Goal: Transaction & Acquisition: Purchase product/service

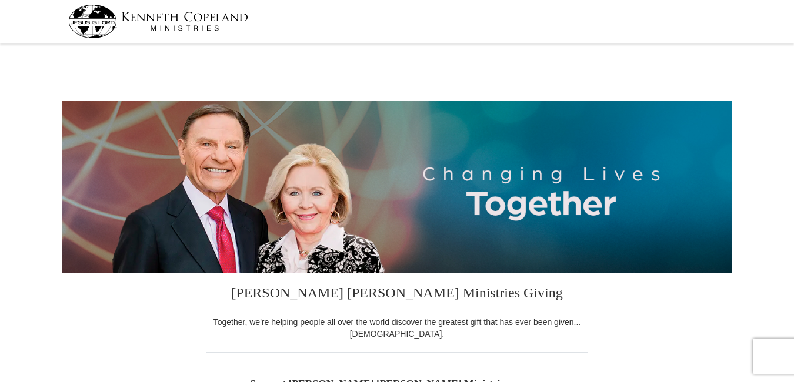
select select "IN"
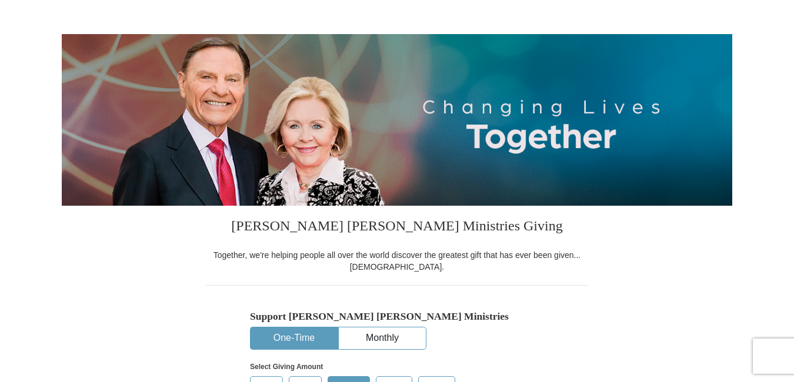
scroll to position [364, 0]
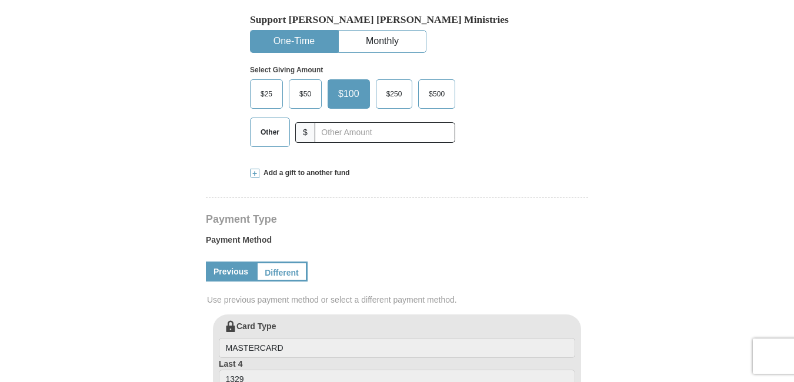
click at [270, 99] on span "$25" at bounding box center [267, 94] width 24 height 18
click at [0, 0] on input "$25" at bounding box center [0, 0] width 0 height 0
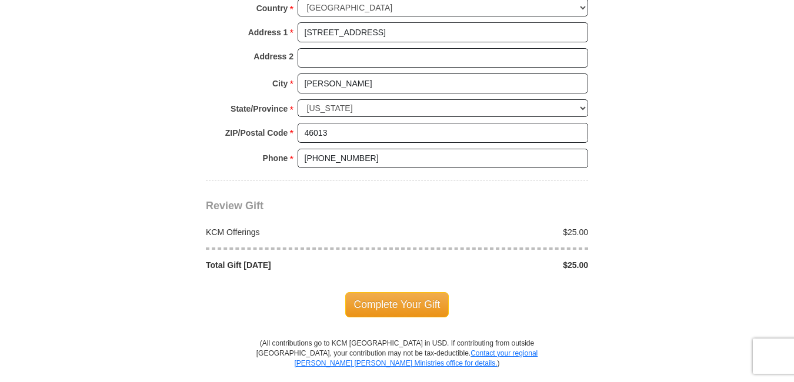
scroll to position [1144, 0]
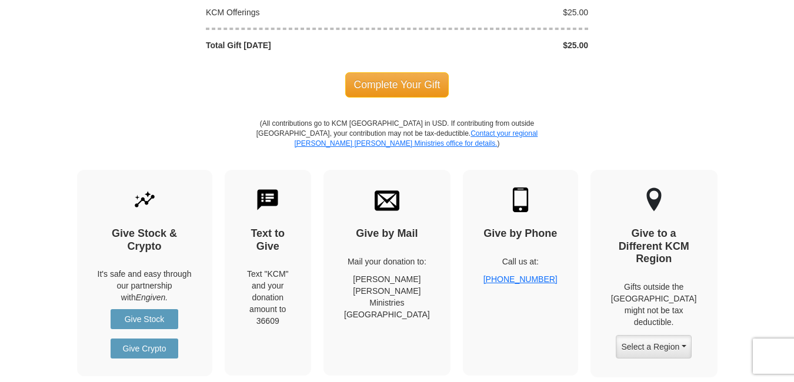
click at [422, 91] on span "Complete Your Gift" at bounding box center [397, 84] width 104 height 25
